Goal: Obtain resource: Obtain resource

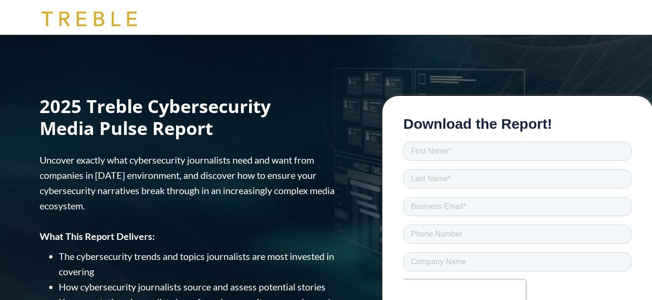
click at [298, 149] on div "2025 Treble Cybersecurity Media Pulse Report Uncover exactly what cybersecurity…" at bounding box center [326, 234] width 458 height 398
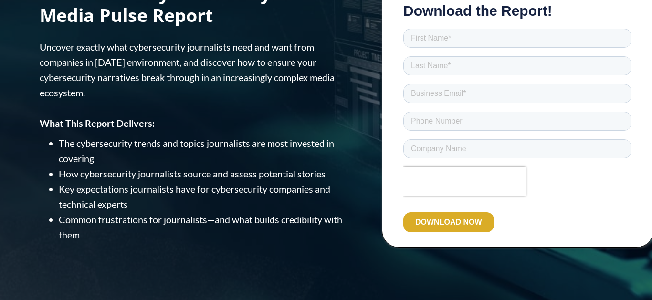
scroll to position [114, 0]
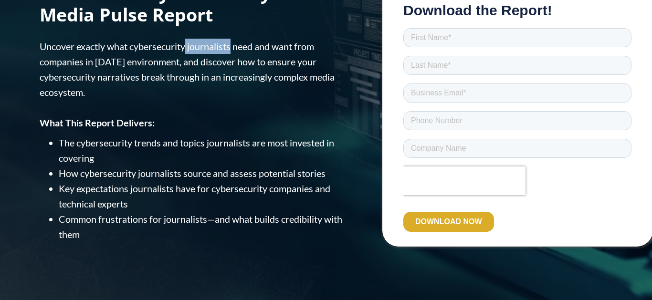
copy span "journalists"
drag, startPoint x: 232, startPoint y: 48, endPoint x: 187, endPoint y: 44, distance: 45.1
click at [187, 44] on span "Uncover exactly what cybersecurity journalists need and want from companies in …" at bounding box center [187, 69] width 295 height 57
click at [247, 72] on span "Uncover exactly what cybersecurity journalists need and want from companies in …" at bounding box center [187, 69] width 295 height 57
